Goal: Task Accomplishment & Management: Use online tool/utility

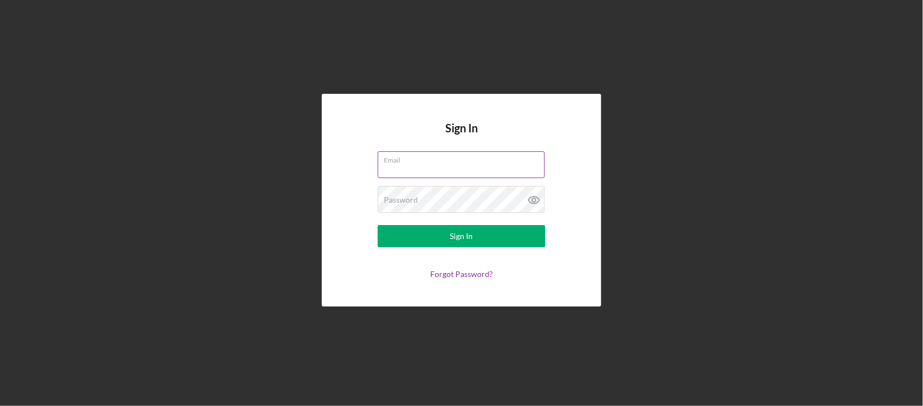
click at [452, 163] on div "Email" at bounding box center [462, 165] width 168 height 28
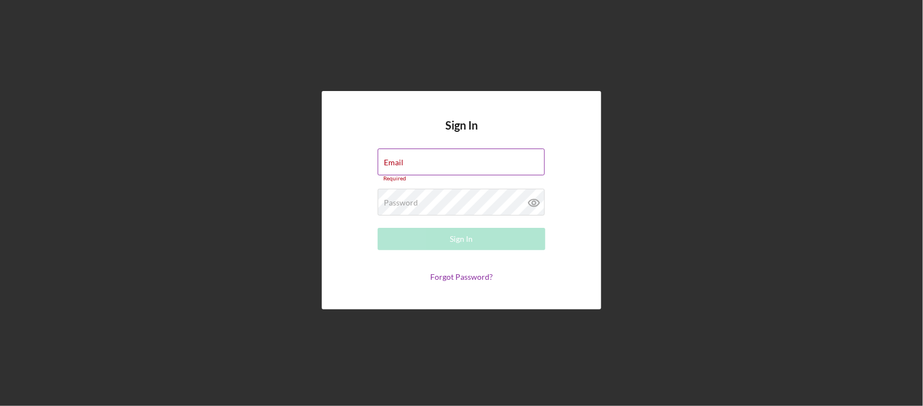
click at [449, 159] on div "Email Required" at bounding box center [462, 166] width 168 height 34
click at [433, 156] on div "Email Required" at bounding box center [462, 166] width 168 height 34
type input "[EMAIL_ADDRESS][DOMAIN_NAME]"
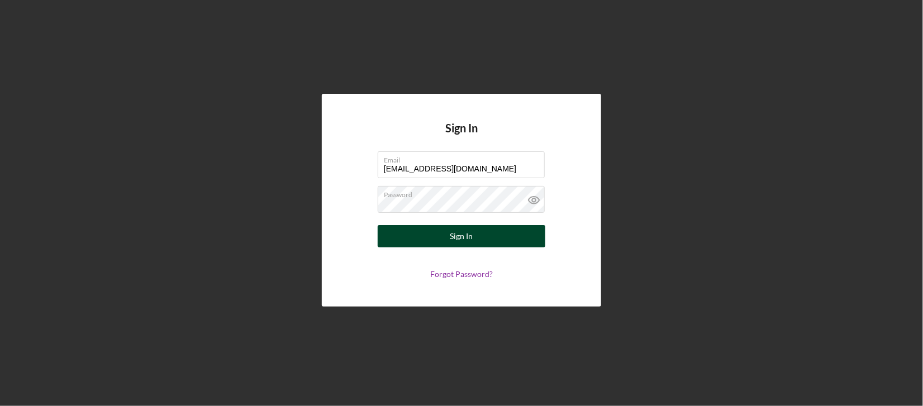
click at [452, 244] on div "Sign In" at bounding box center [461, 236] width 23 height 22
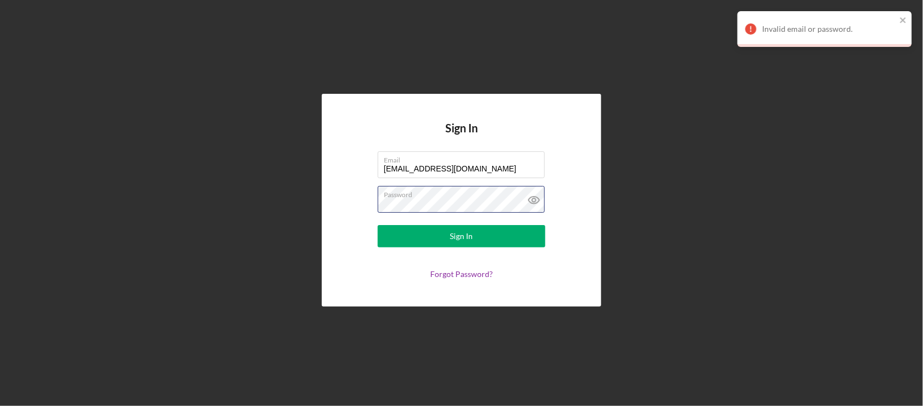
click at [330, 198] on div "Sign In Email [EMAIL_ADDRESS][DOMAIN_NAME] Password Sign In Forgot Password?" at bounding box center [461, 200] width 279 height 213
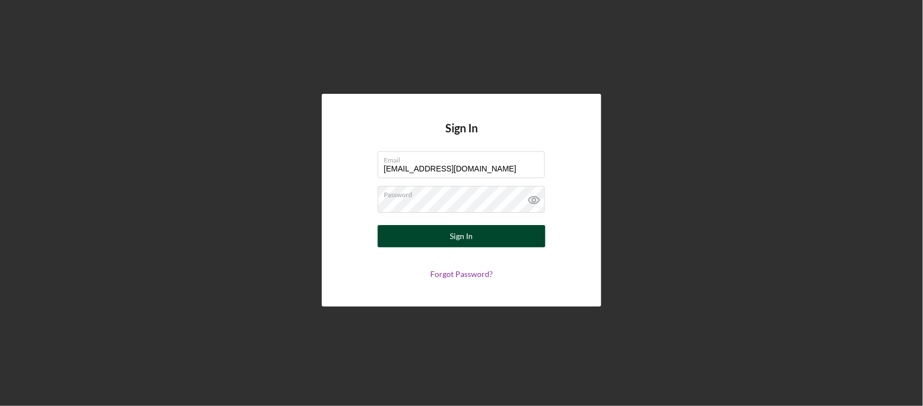
click at [403, 231] on button "Sign In" at bounding box center [462, 236] width 168 height 22
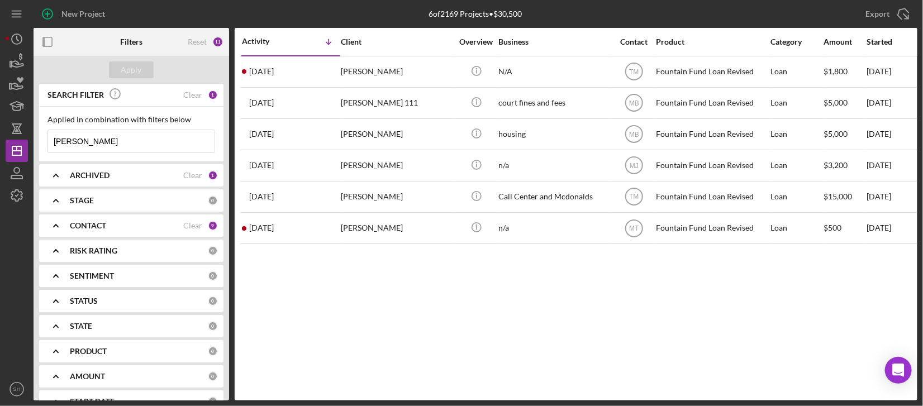
drag, startPoint x: 103, startPoint y: 147, endPoint x: 42, endPoint y: 146, distance: 60.4
click at [42, 146] on div "Applied in combination with filters below [PERSON_NAME] Icon/Menu Close" at bounding box center [131, 134] width 184 height 55
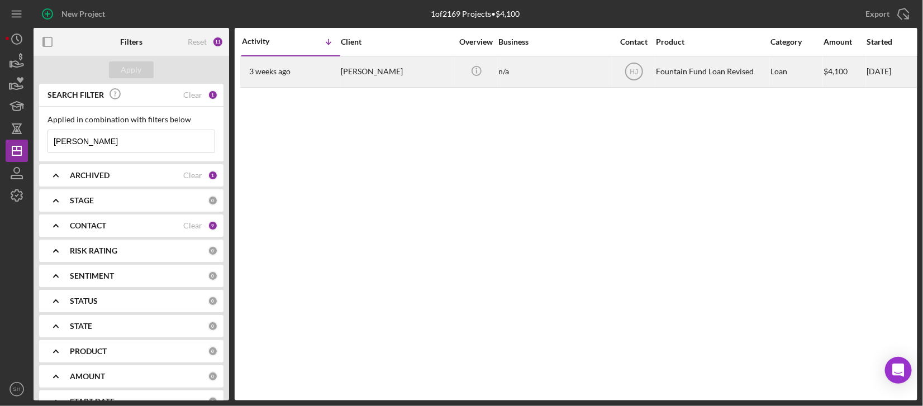
type input "[PERSON_NAME]"
click at [319, 70] on div "[DATE] [PERSON_NAME]" at bounding box center [291, 72] width 98 height 30
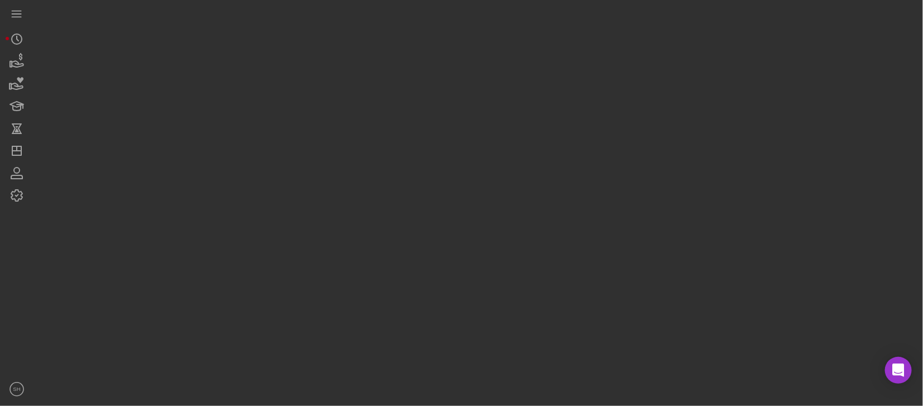
click at [310, 69] on div at bounding box center [476, 200] width 884 height 401
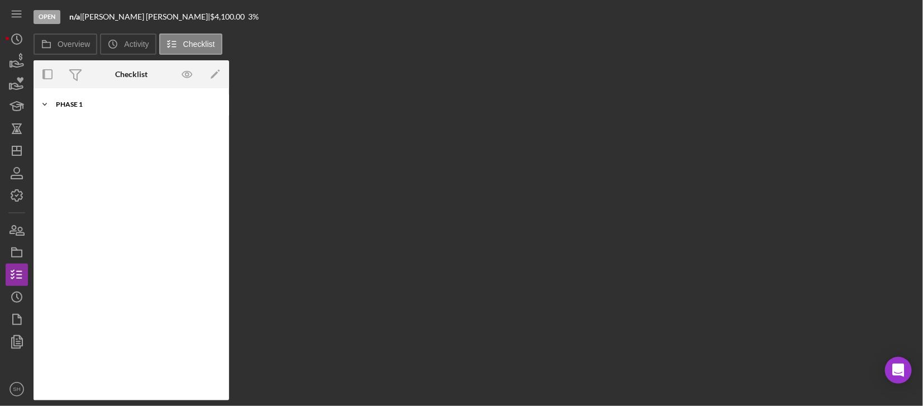
click at [65, 101] on div "Phase 1" at bounding box center [135, 104] width 159 height 7
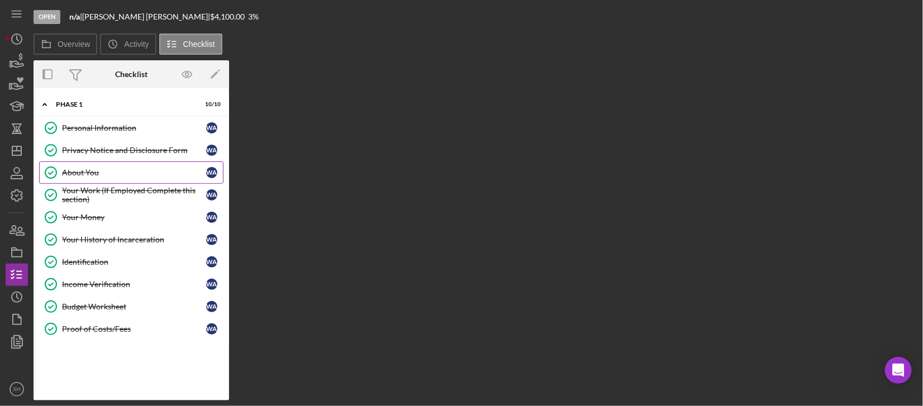
click at [94, 178] on link "About You About You W A" at bounding box center [131, 173] width 184 height 22
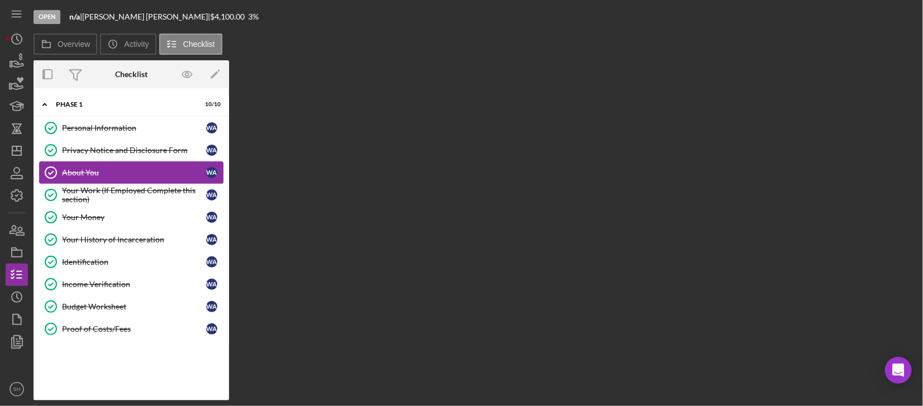
click at [94, 178] on link "About You About You W A" at bounding box center [131, 173] width 184 height 22
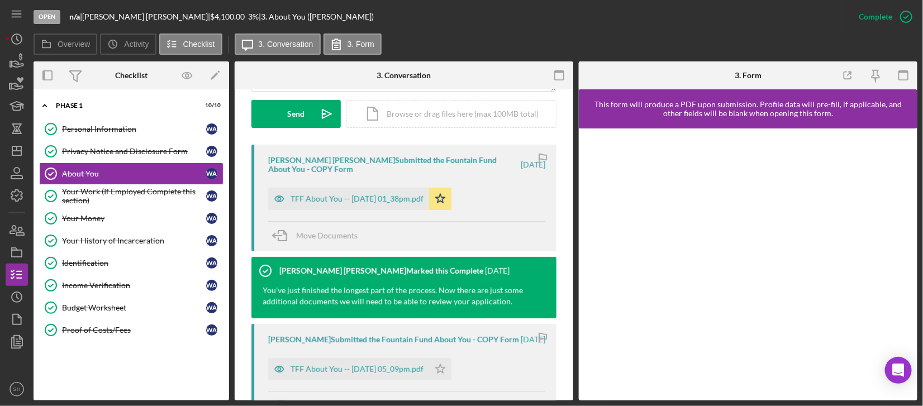
scroll to position [372, 0]
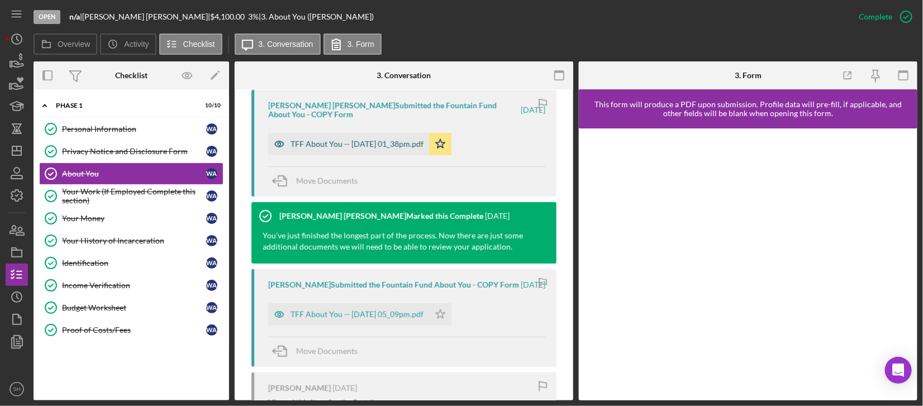
click at [358, 146] on div "TFF About You -- [DATE] 01_38pm.pdf" at bounding box center [357, 144] width 133 height 9
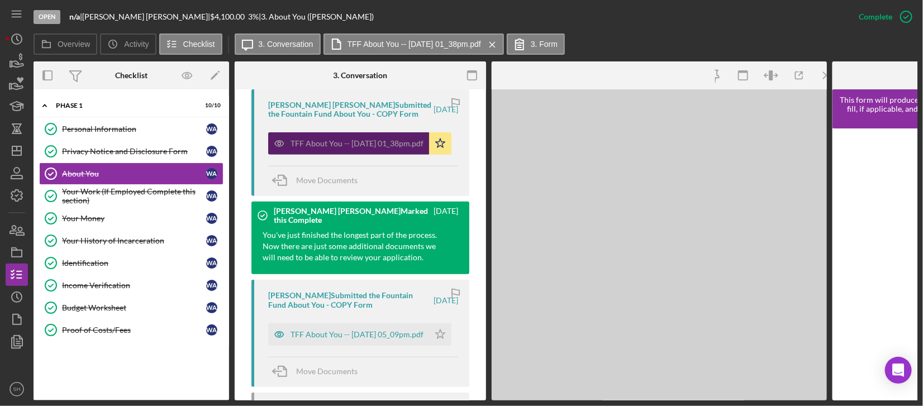
click at [358, 146] on div "TFF About You -- [DATE] 01_38pm.pdf" at bounding box center [357, 143] width 133 height 9
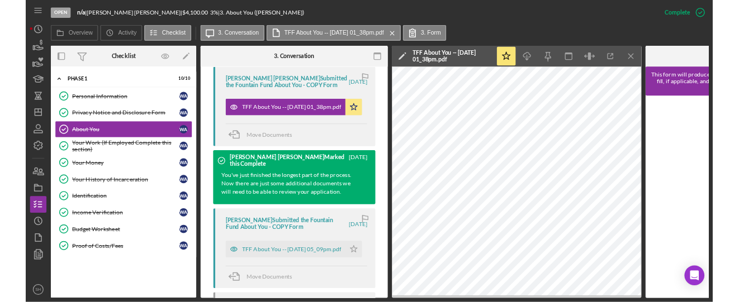
scroll to position [384, 0]
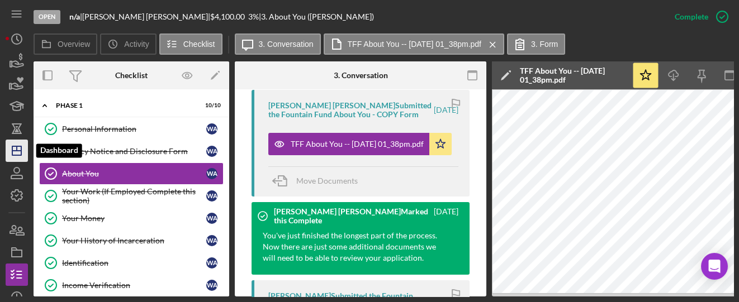
click at [10, 150] on icon "Icon/Dashboard" at bounding box center [17, 151] width 28 height 28
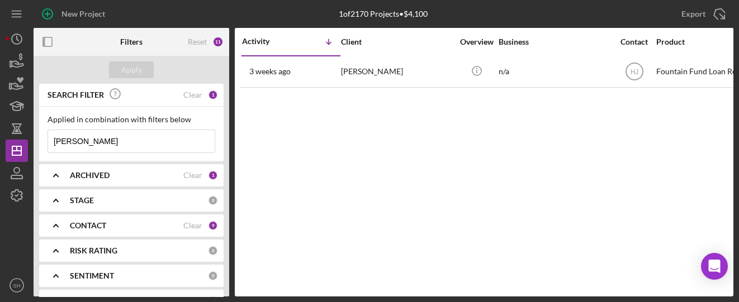
click at [79, 148] on input "[PERSON_NAME]" at bounding box center [131, 141] width 167 height 22
drag, startPoint x: 79, startPoint y: 146, endPoint x: 34, endPoint y: 149, distance: 45.9
click at [34, 149] on div "SEARCH FILTER Clear 1 Applied in combination with filters below [PERSON_NAME] I…" at bounding box center [132, 190] width 196 height 213
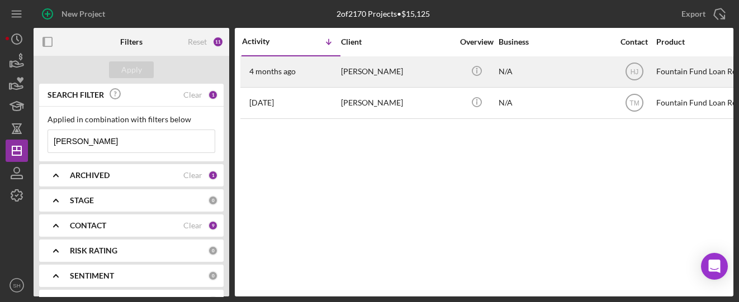
type input "[PERSON_NAME]"
click at [338, 79] on div "[DATE] [PERSON_NAME]" at bounding box center [291, 72] width 98 height 30
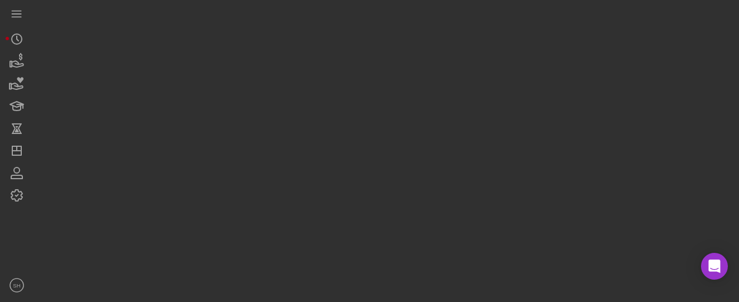
click at [338, 79] on div at bounding box center [384, 148] width 700 height 297
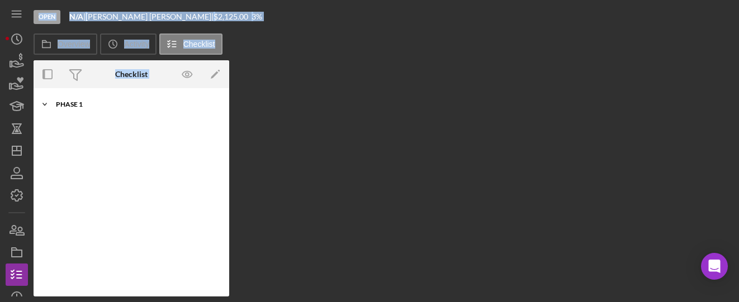
click at [70, 104] on div "Phase 1" at bounding box center [135, 104] width 159 height 7
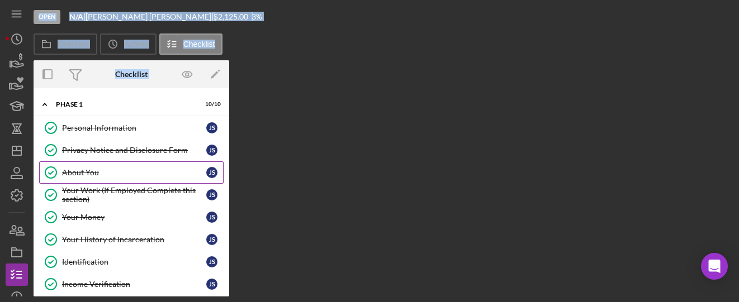
click at [77, 168] on div "About You" at bounding box center [134, 172] width 144 height 9
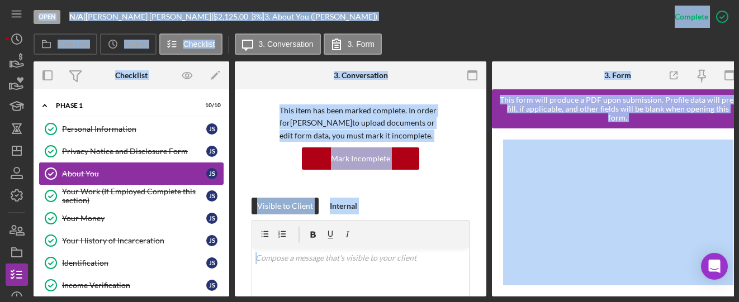
click at [82, 173] on div "About You" at bounding box center [134, 173] width 144 height 9
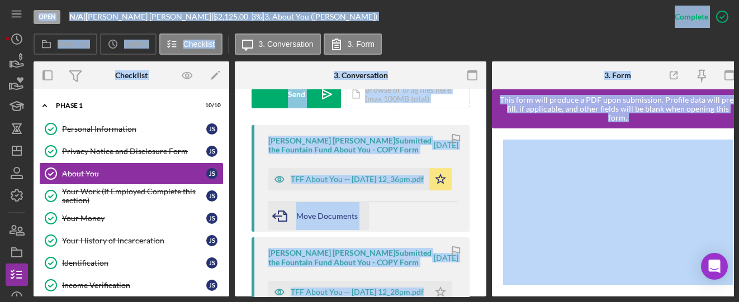
scroll to position [372, 0]
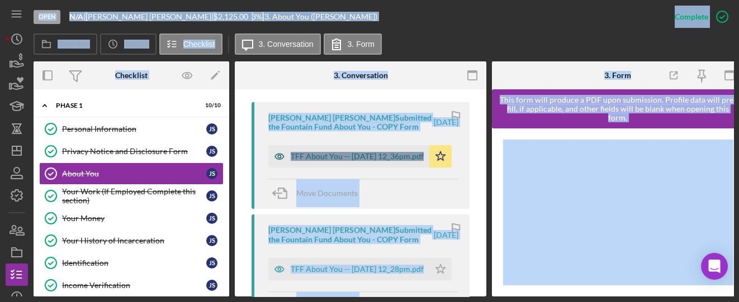
click at [323, 161] on div "TFF About You -- [DATE] 12_36pm.pdf" at bounding box center [357, 156] width 133 height 9
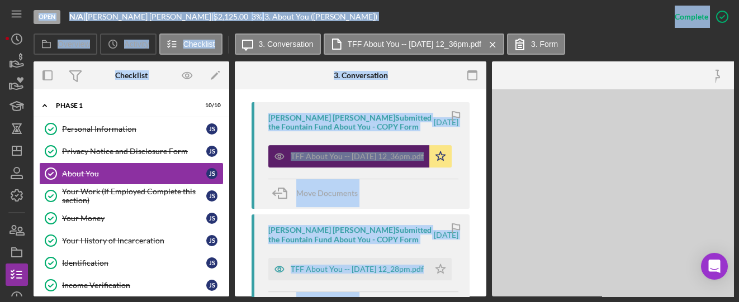
click at [322, 161] on div "TFF About You -- [DATE] 12_36pm.pdf" at bounding box center [357, 156] width 133 height 9
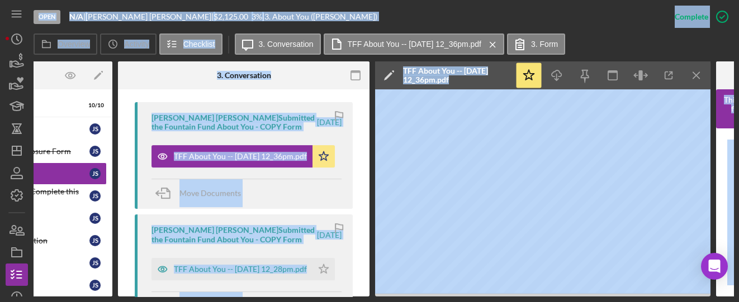
scroll to position [0, 121]
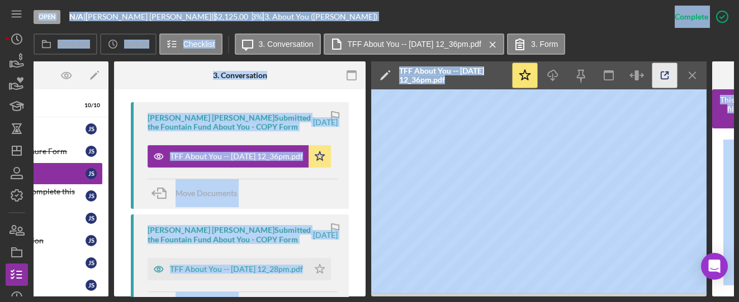
click at [665, 69] on icon "button" at bounding box center [664, 75] width 25 height 25
